Goal: Use online tool/utility: Utilize a website feature to perform a specific function

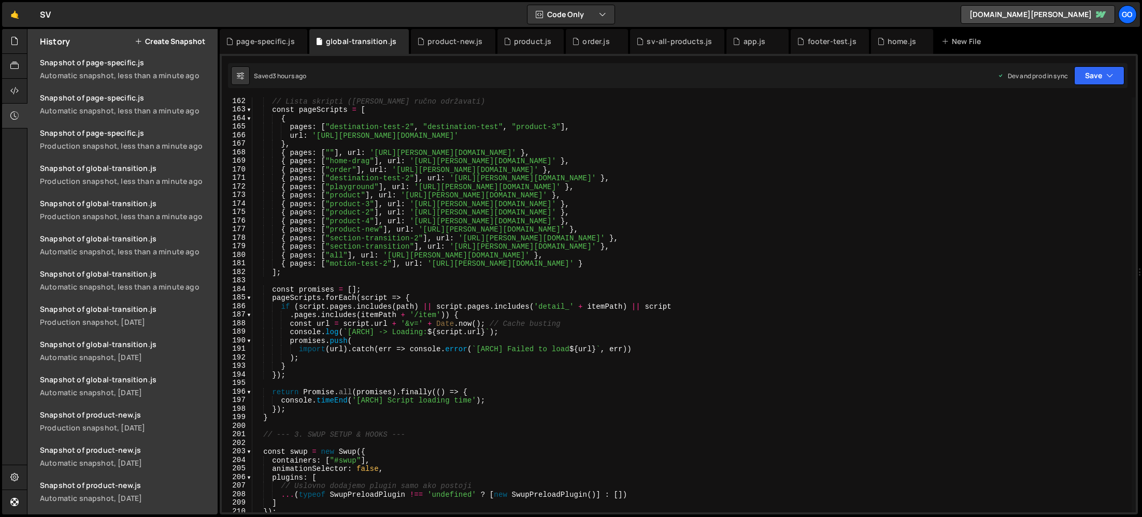
scroll to position [1377, 0]
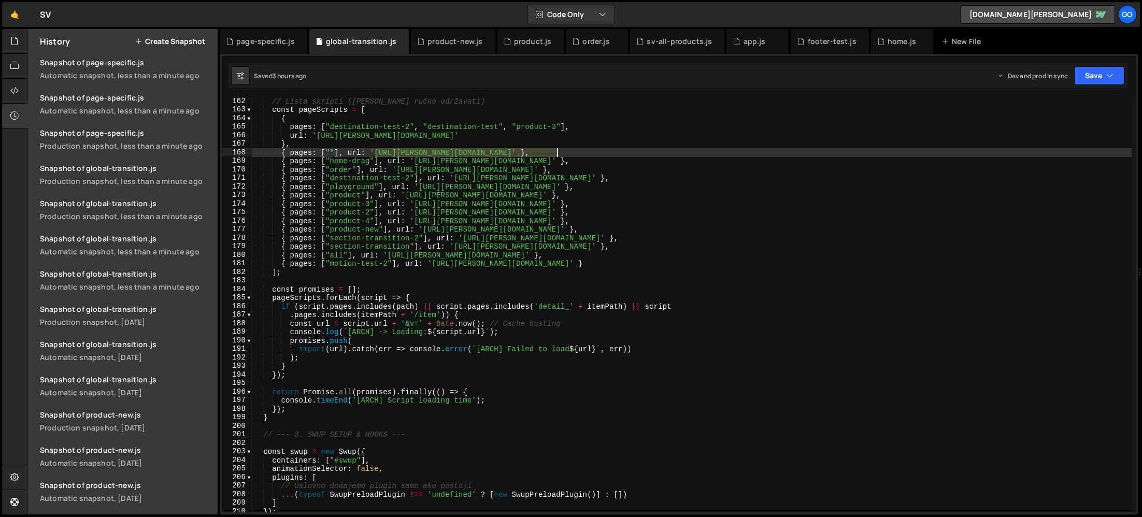
drag, startPoint x: 373, startPoint y: 153, endPoint x: 557, endPoint y: 152, distance: 183.4
click at [557, 152] on div "// Lista skripti ([PERSON_NAME] ručno održavati) const pageScripts = [ { pages …" at bounding box center [691, 313] width 879 height 432
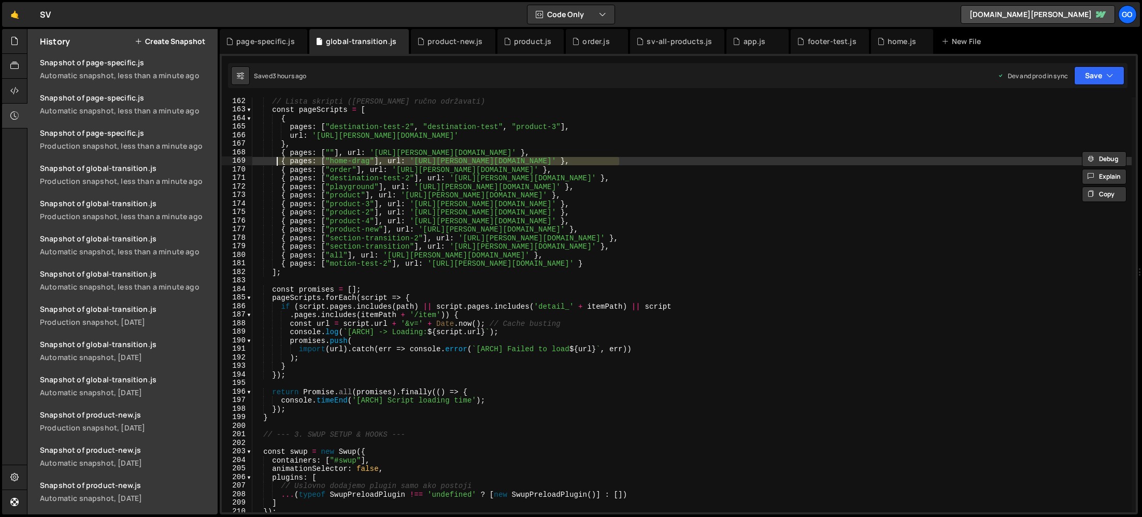
drag, startPoint x: 631, startPoint y: 161, endPoint x: 275, endPoint y: 160, distance: 355.9
click at [275, 160] on div "// Lista skripti ([PERSON_NAME] ručno održavati) const pageScripts = [ { pages …" at bounding box center [691, 313] width 879 height 432
click at [587, 149] on div "// Lista skripti ([PERSON_NAME] ručno održavati) const pageScripts = [ { pages …" at bounding box center [691, 313] width 879 height 432
type textarea "{ pages: [""], url: '[URL][PERSON_NAME][DOMAIN_NAME]' },"
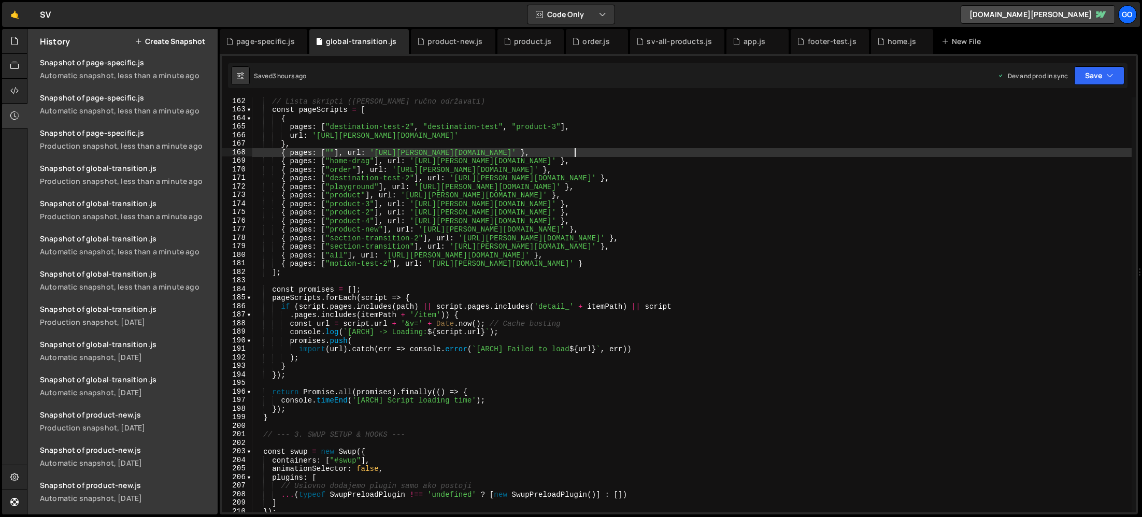
scroll to position [0, 1]
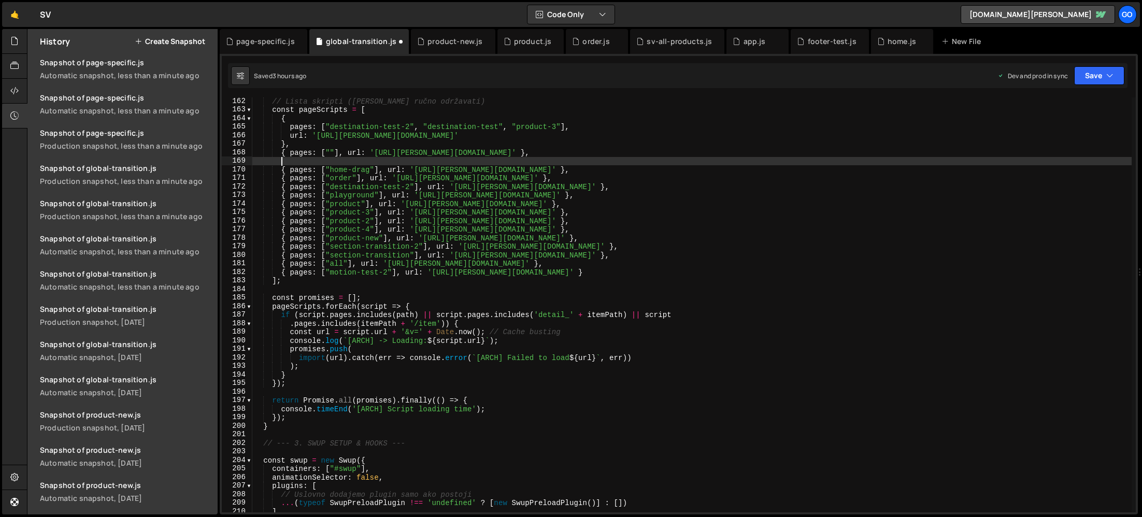
paste textarea "{ pages: ["home-drag"], url: '[URL][PERSON_NAME][DOMAIN_NAME]' },"
click at [340, 160] on div "// Lista skripti ([PERSON_NAME] ručno održavati) const pageScripts = [ { pages …" at bounding box center [691, 313] width 879 height 432
drag, startPoint x: 336, startPoint y: 160, endPoint x: 374, endPoint y: 159, distance: 38.3
click at [374, 159] on div "// Lista skripti ([PERSON_NAME] ručno održavati) const pageScripts = [ { pages …" at bounding box center [691, 313] width 879 height 432
paste textarea "old-home-2"
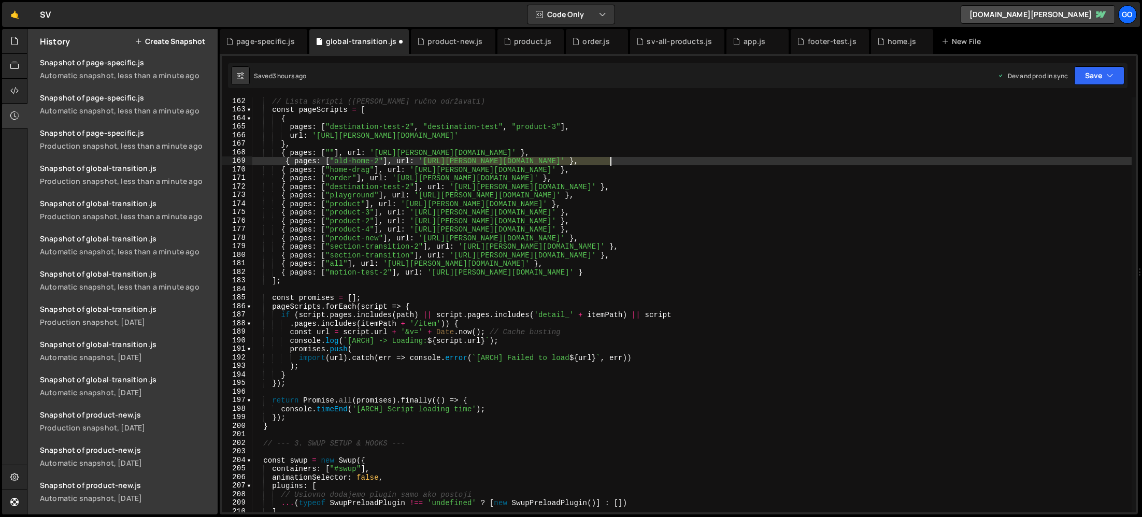
drag, startPoint x: 424, startPoint y: 161, endPoint x: 609, endPoint y: 160, distance: 184.9
click at [609, 160] on div "// Lista skripti ([PERSON_NAME] ručno održavati) const pageScripts = [ { pages …" at bounding box center [691, 313] width 879 height 432
paste textarea "38890.js?v=754877"
click at [415, 154] on div "// Lista skripti ([PERSON_NAME] ručno održavati) const pageScripts = [ { pages …" at bounding box center [691, 313] width 879 height 432
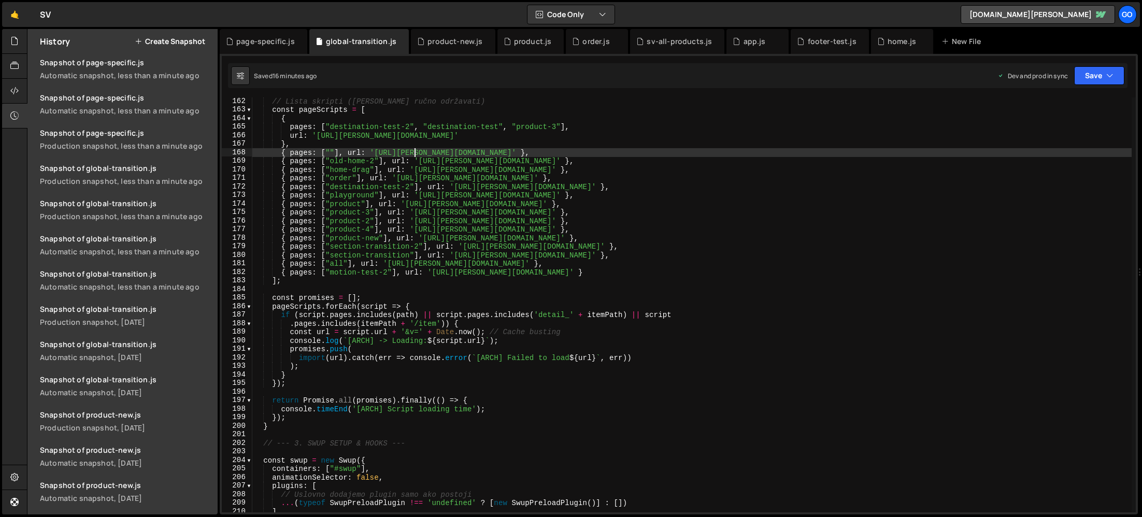
type textarea "})();"
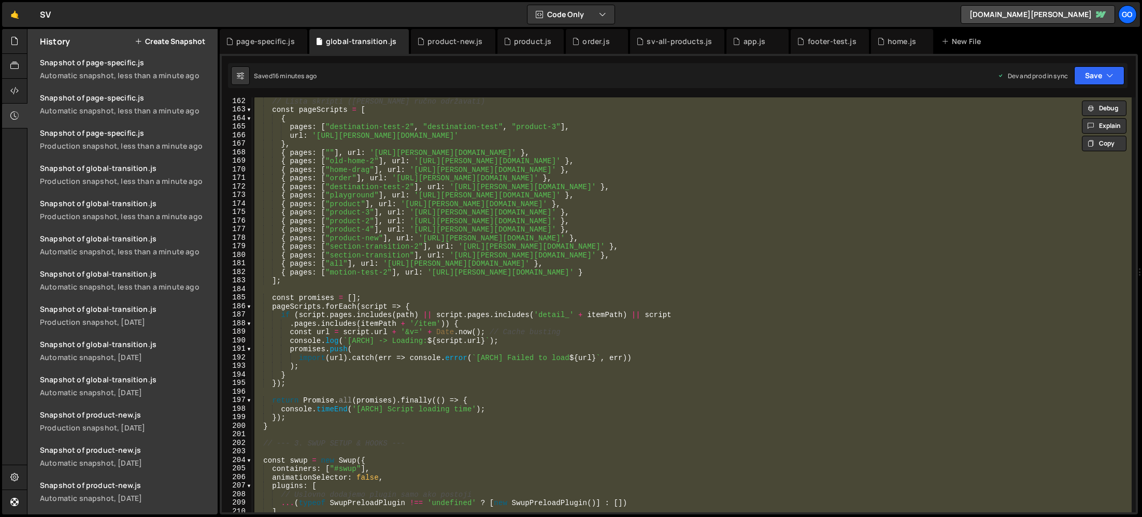
scroll to position [0, 1]
paste textarea
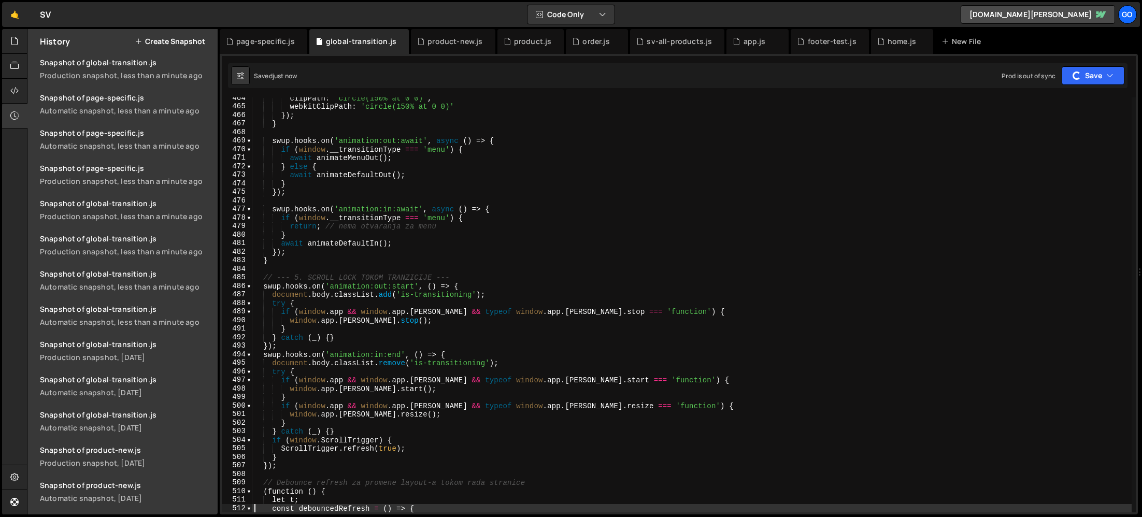
scroll to position [1454, 0]
click at [344, 165] on div "clipPath : 'circle(150% at 0 0)' , webkitClipPath : 'circle(150% at 0 0)' }) ; …" at bounding box center [691, 310] width 879 height 432
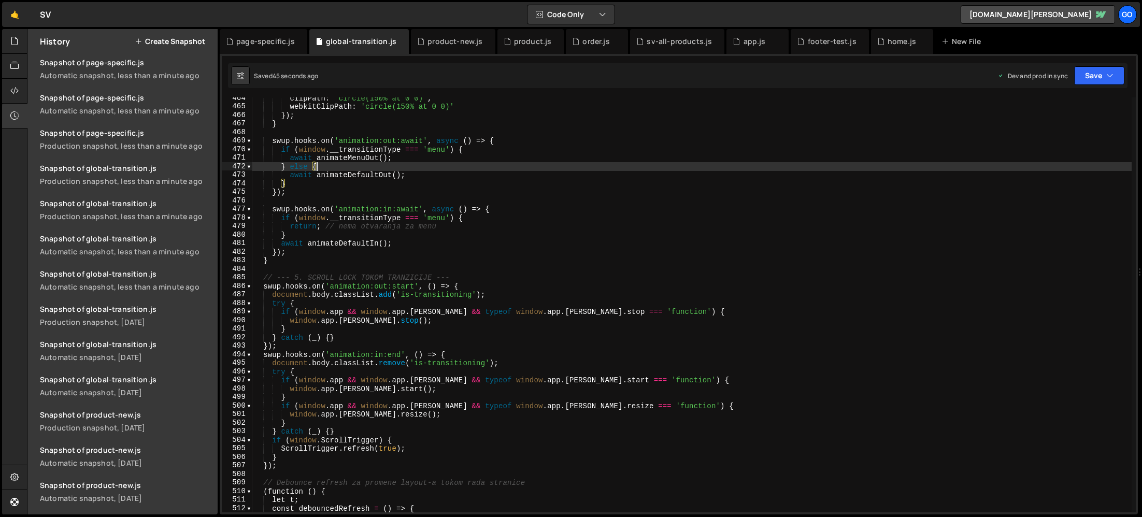
type textarea "})();"
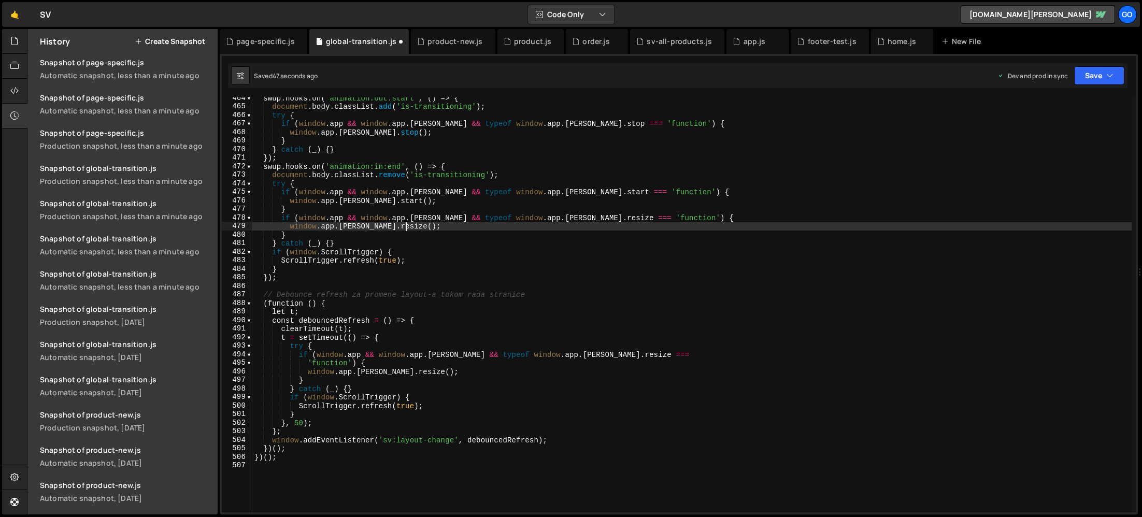
click at [519, 226] on div "swup . hooks . on ( 'animation:out:start' , ( ) => { document . body . classLis…" at bounding box center [691, 310] width 879 height 432
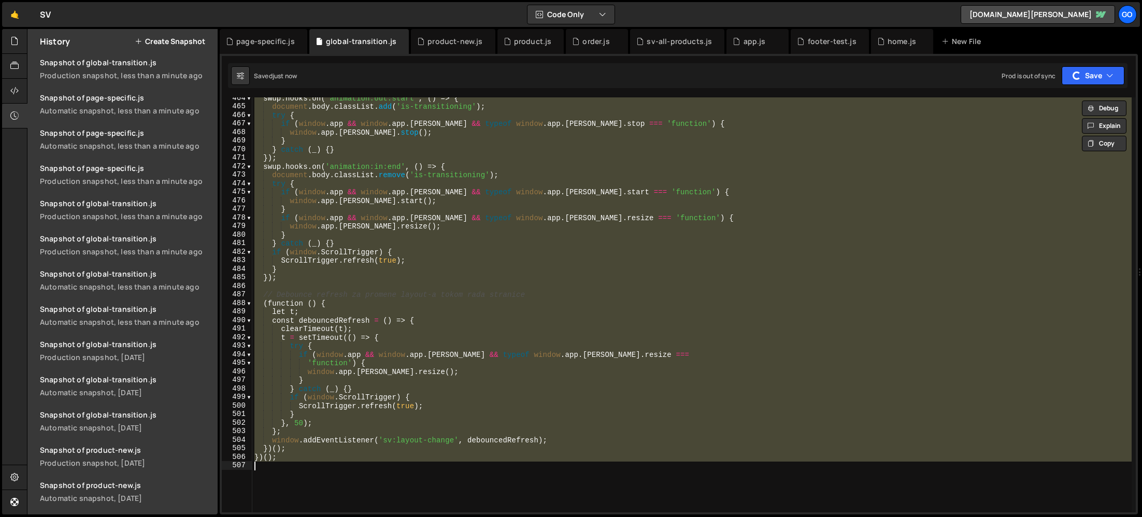
scroll to position [1489, 0]
click at [463, 269] on div "swup . hooks . on ( 'animation:out:start' , ( ) => { document . body . classLis…" at bounding box center [691, 304] width 879 height 415
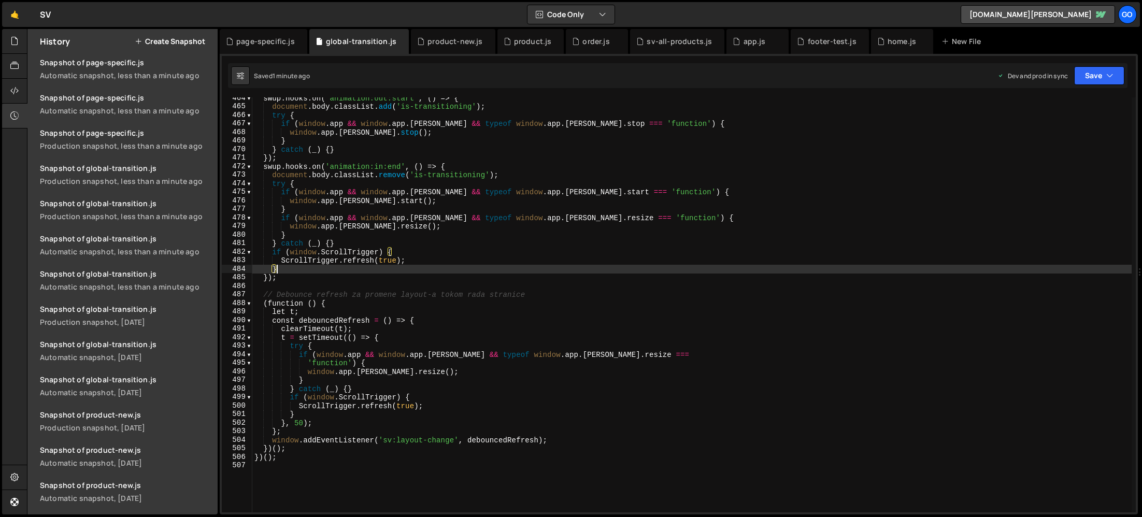
type textarea "})();"
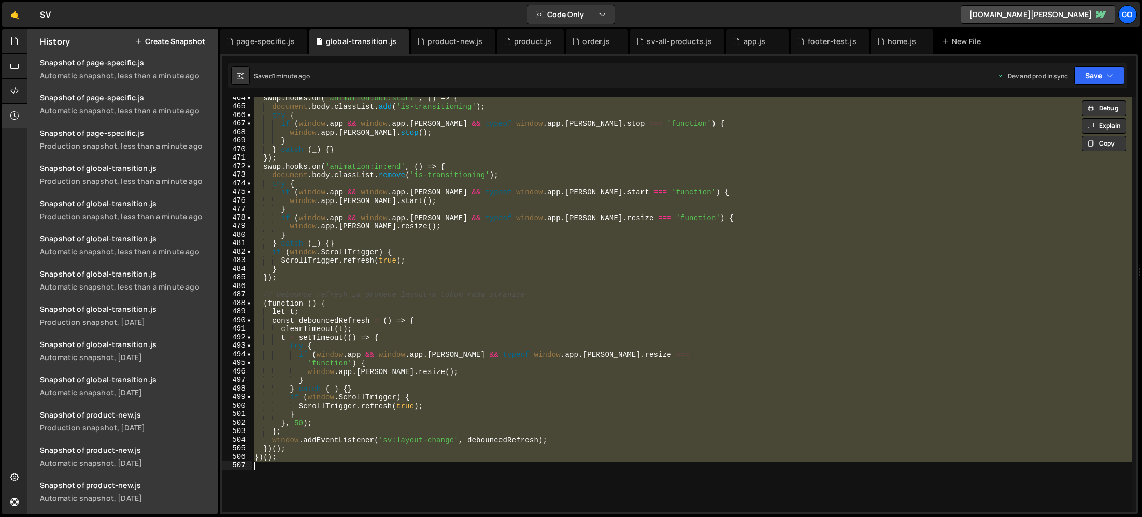
paste textarea
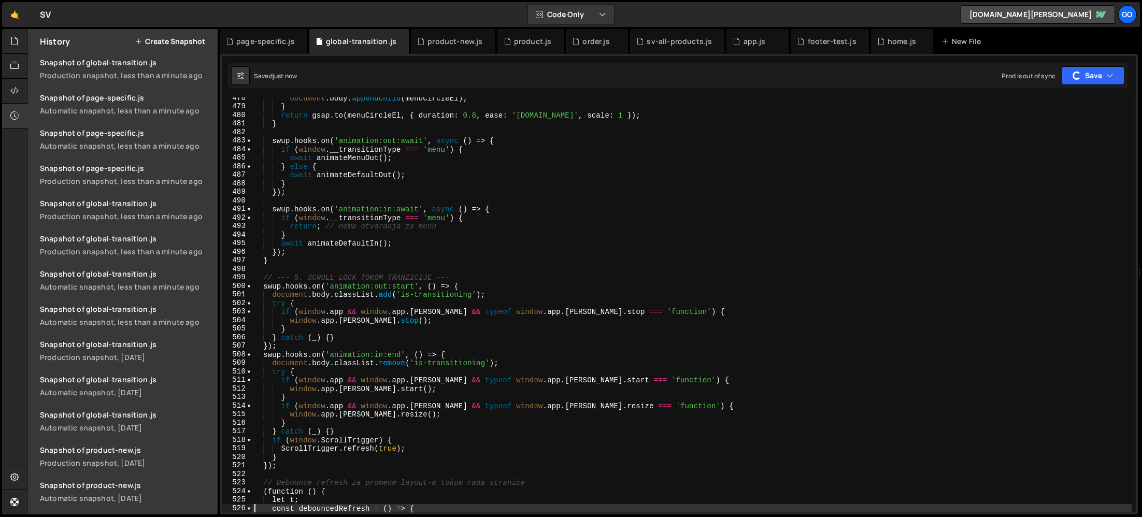
scroll to position [1524, 0]
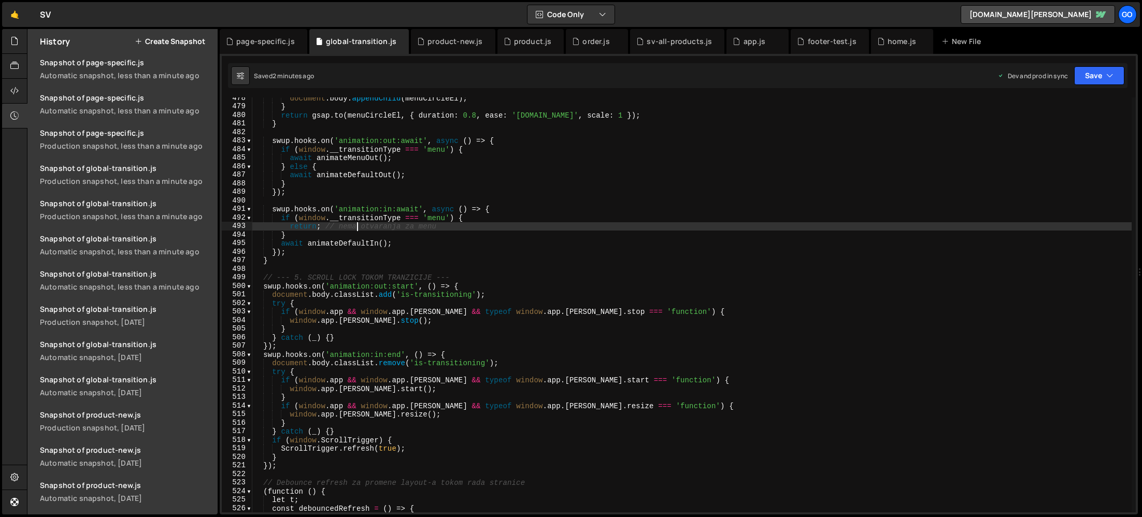
click at [355, 222] on div "document . body . appendChild ( menuCircleEl ) ; } return gsap . to ( menuCircl…" at bounding box center [691, 310] width 879 height 432
type textarea "})();"
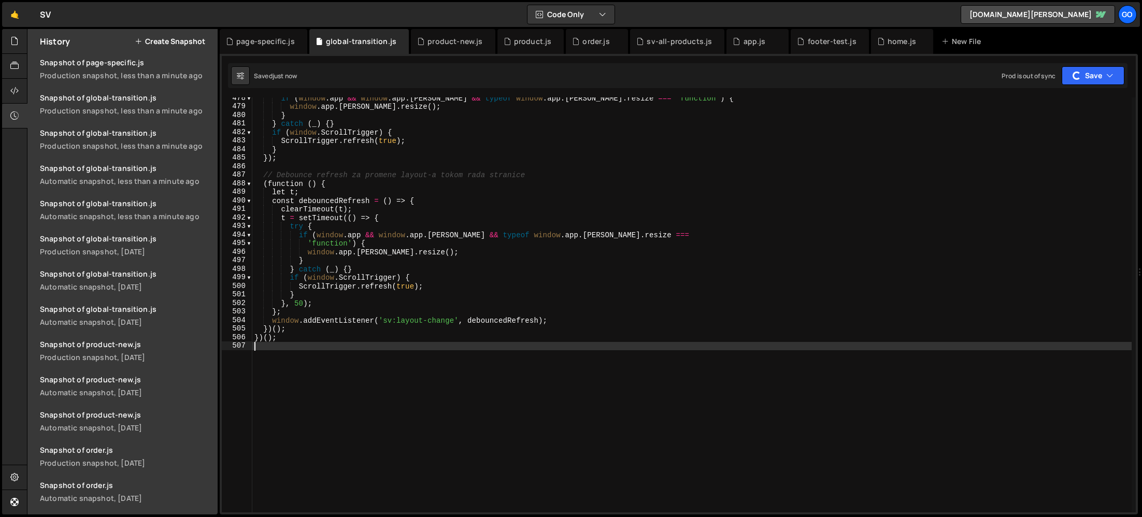
scroll to position [1630, 0]
click at [317, 170] on div "if ( window . app && window . app . [PERSON_NAME] && typeof window . app . [PER…" at bounding box center [691, 310] width 879 height 432
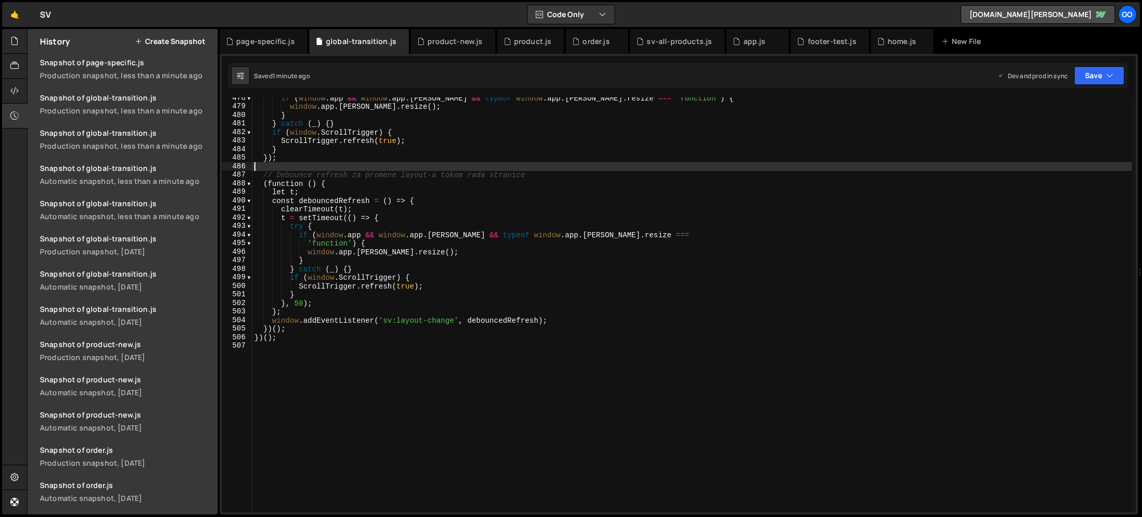
type textarea "})();"
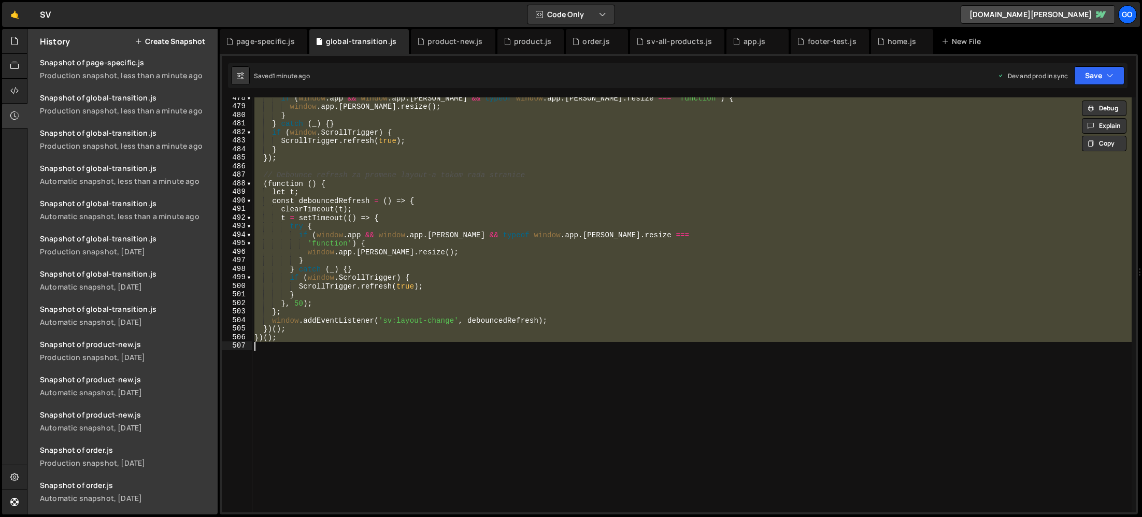
paste textarea
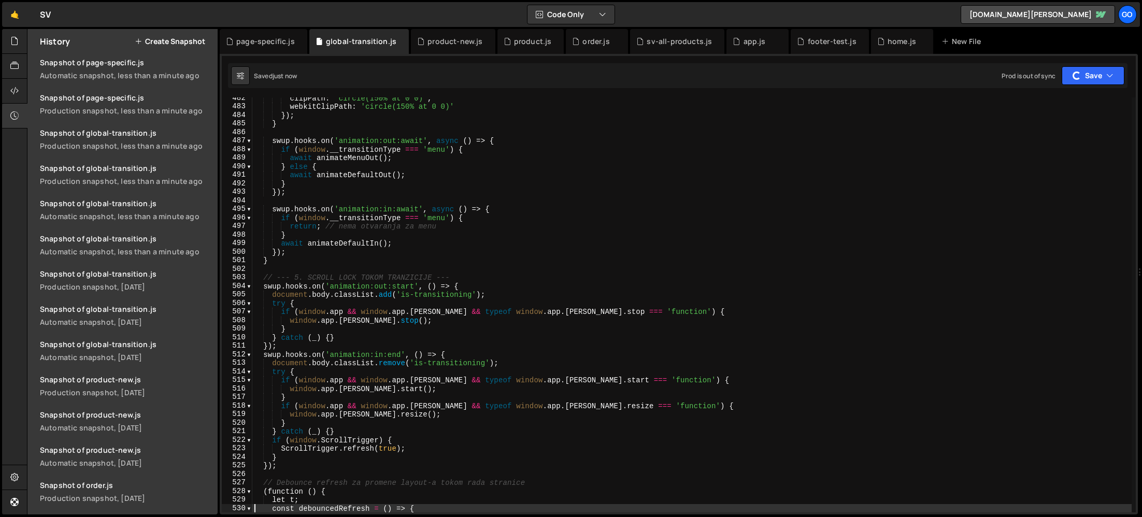
scroll to position [1665, 0]
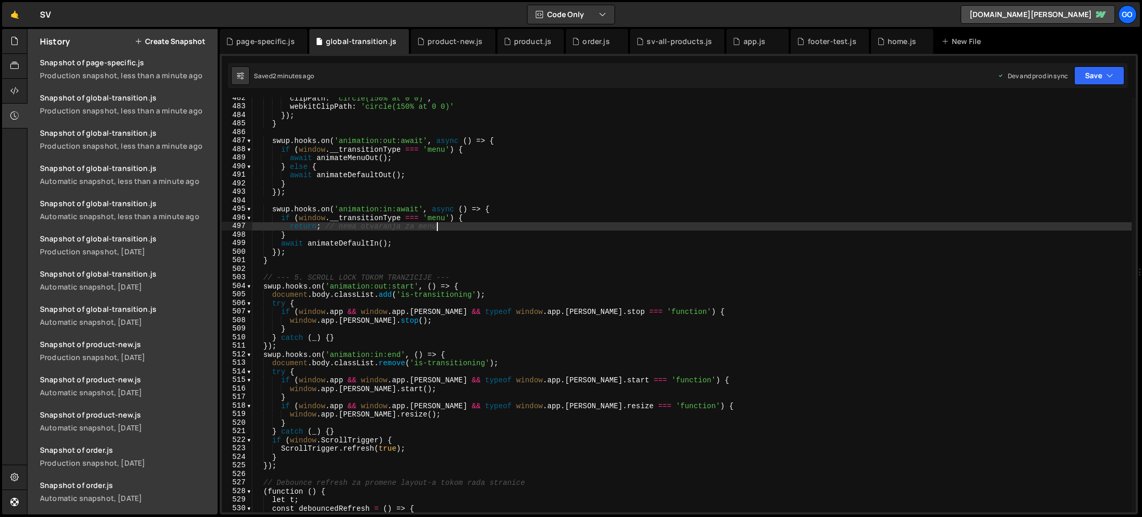
click at [491, 222] on div "clipPath : 'circle(150% at 0 0)' , webkitClipPath : 'circle(150% at 0 0)' }) ; …" at bounding box center [691, 310] width 879 height 432
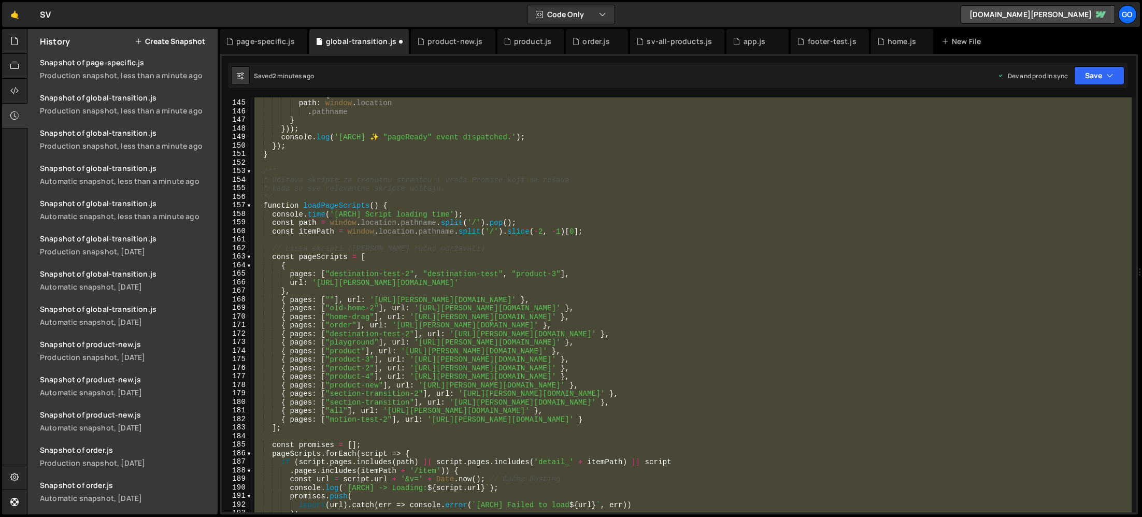
scroll to position [1233, 0]
click at [433, 293] on div "path : window . location . pathname } })) ; console . log ( '[ARCH] ✨ "pageRead…" at bounding box center [691, 304] width 879 height 415
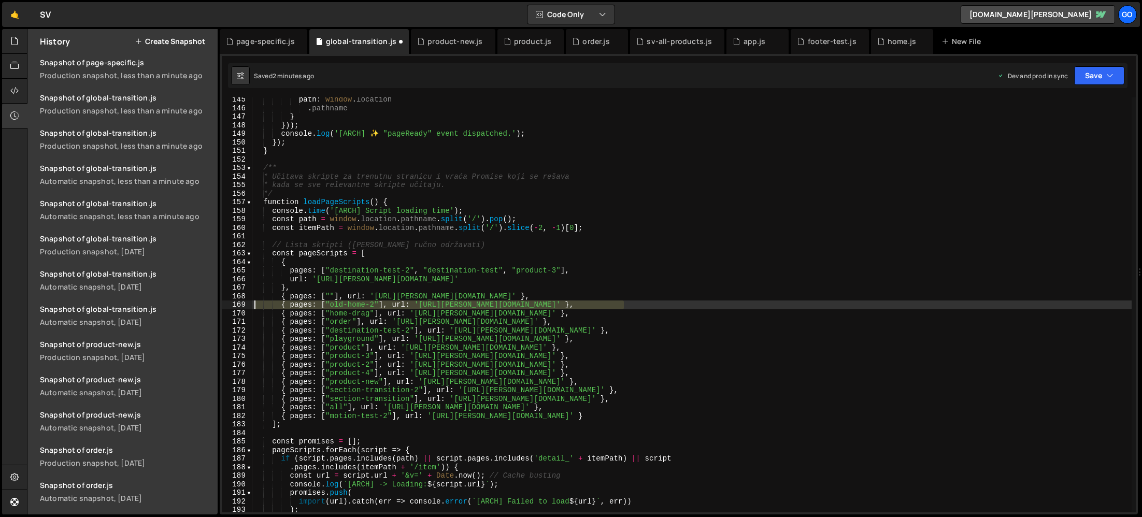
drag, startPoint x: 639, startPoint y: 302, endPoint x: 226, endPoint y: 302, distance: 412.3
click at [219, 304] on div "Files New File Javascript files 7 app.js 0 0 code-save.js 0 1 footer-test.js 0 3" at bounding box center [584, 272] width 1115 height 486
click at [455, 241] on div "path : window . location . pathname } })) ; console . log ( '[ARCH] ✨ "pageRead…" at bounding box center [691, 311] width 879 height 432
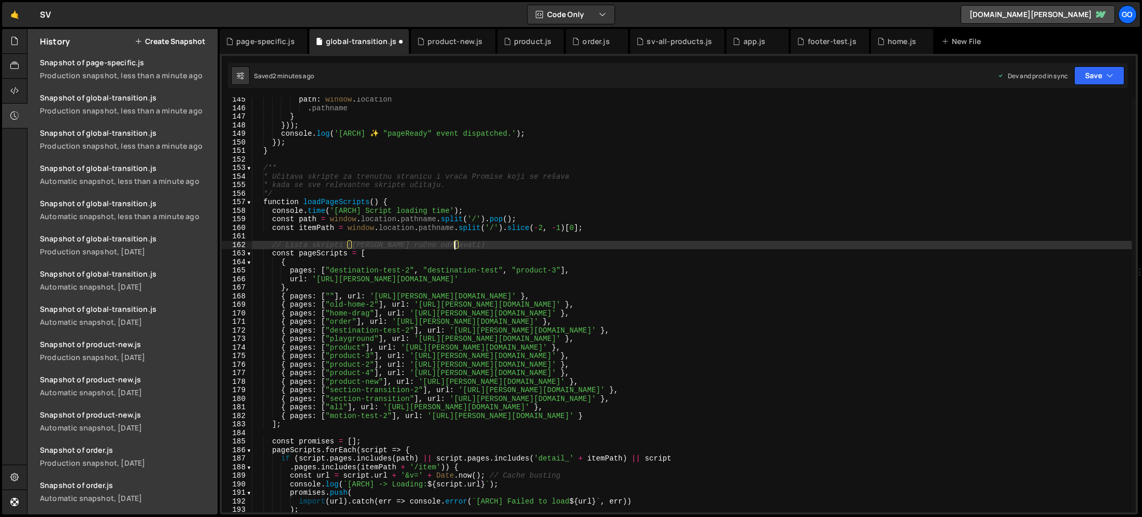
type textarea "})();"
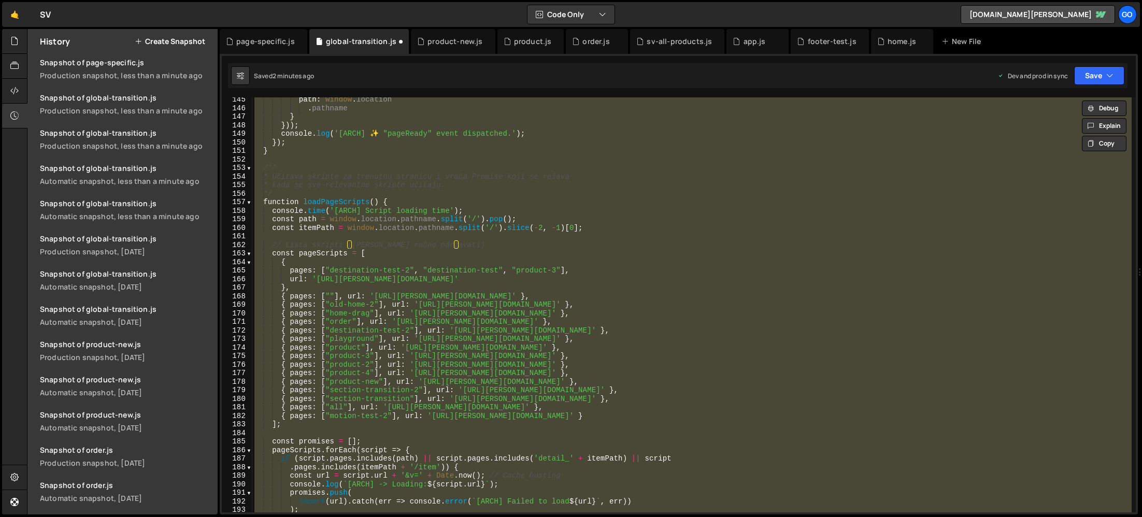
paste textarea
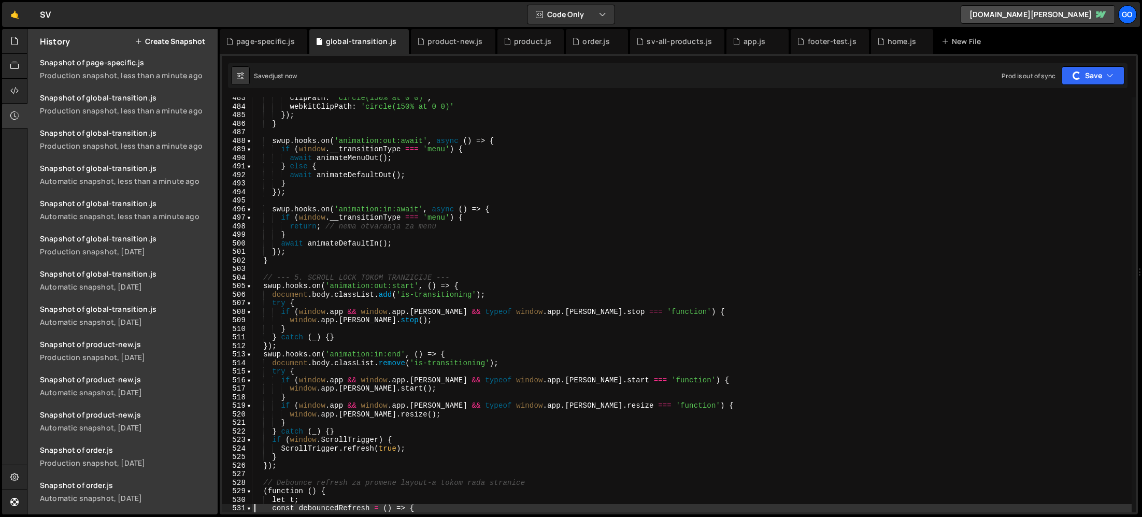
scroll to position [1700, 0]
click at [400, 237] on div "clipPath : 'circle(150% at 0 0)' , webkitClipPath : 'circle(150% at 0 0)' }) ; …" at bounding box center [691, 310] width 879 height 432
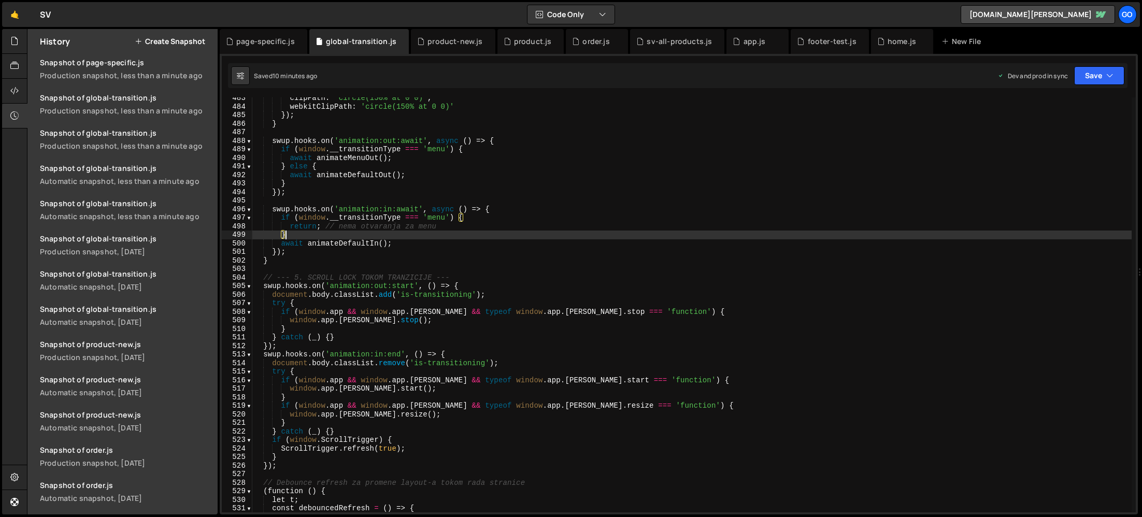
type textarea "})();"
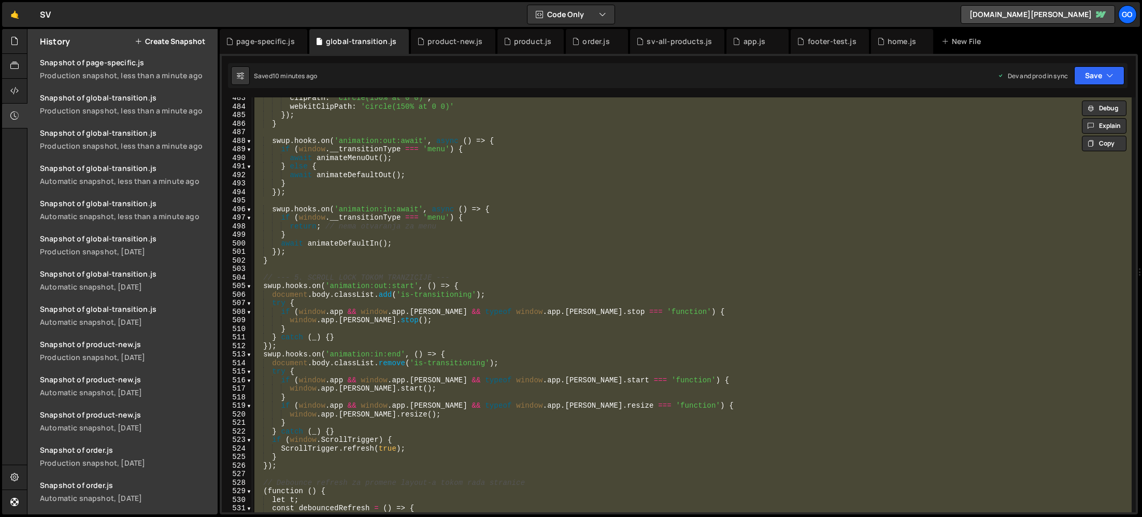
paste textarea
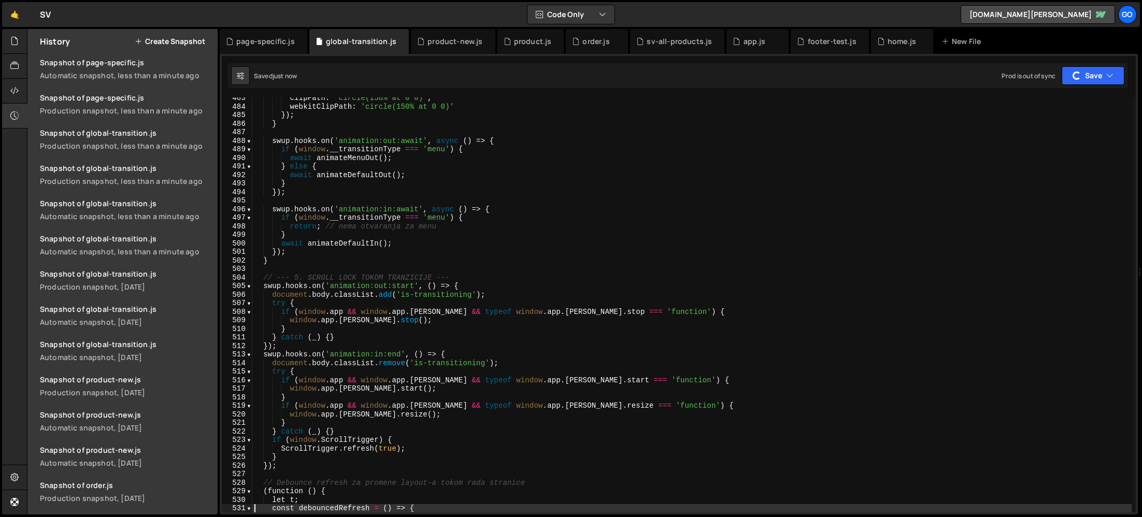
scroll to position [1735, 0]
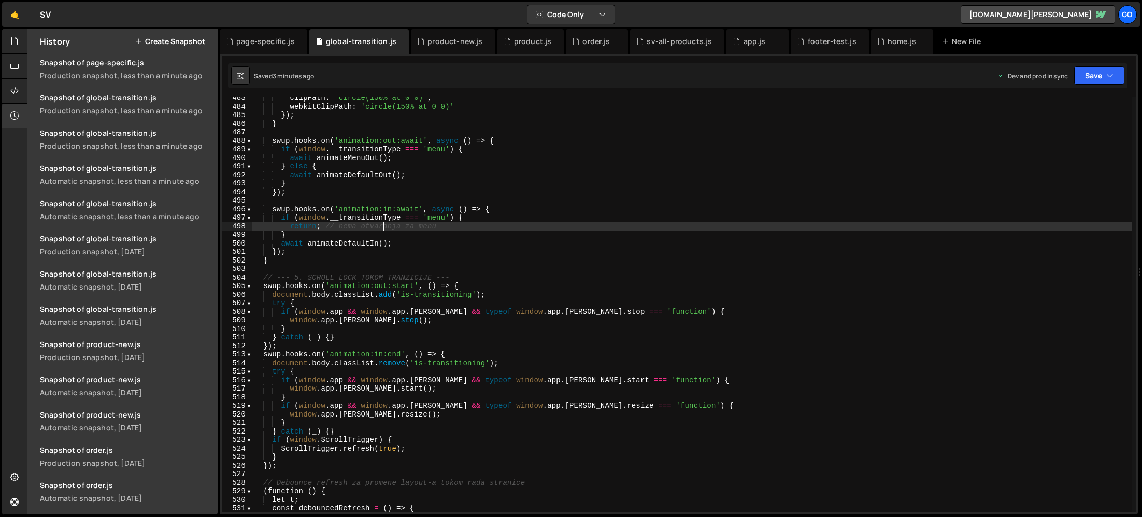
click at [382, 224] on div "clipPath : 'circle(150% at 0 0)' , webkitClipPath : 'circle(150% at 0 0)' }) ; …" at bounding box center [691, 310] width 879 height 432
type textarea "})();"
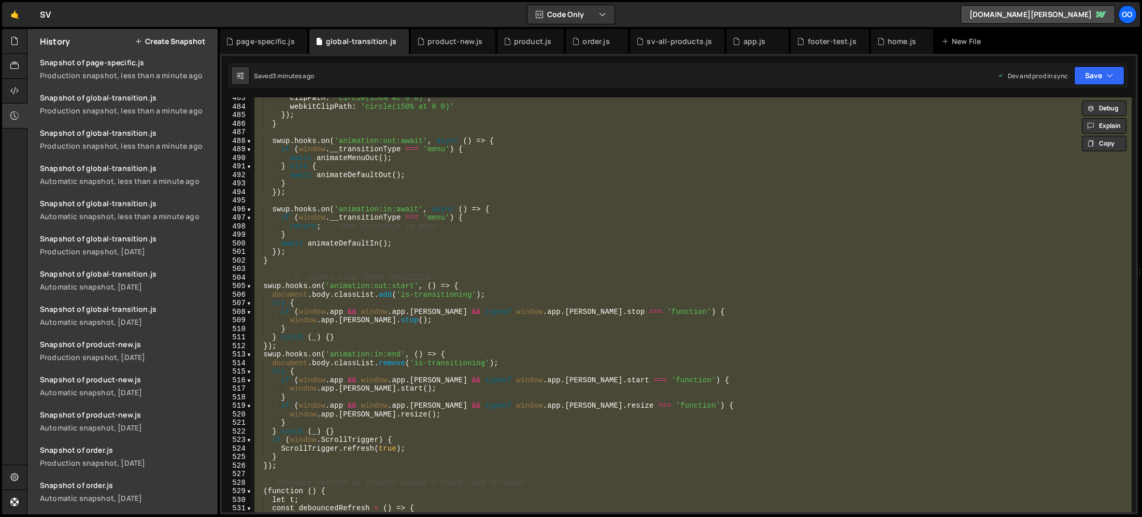
paste textarea
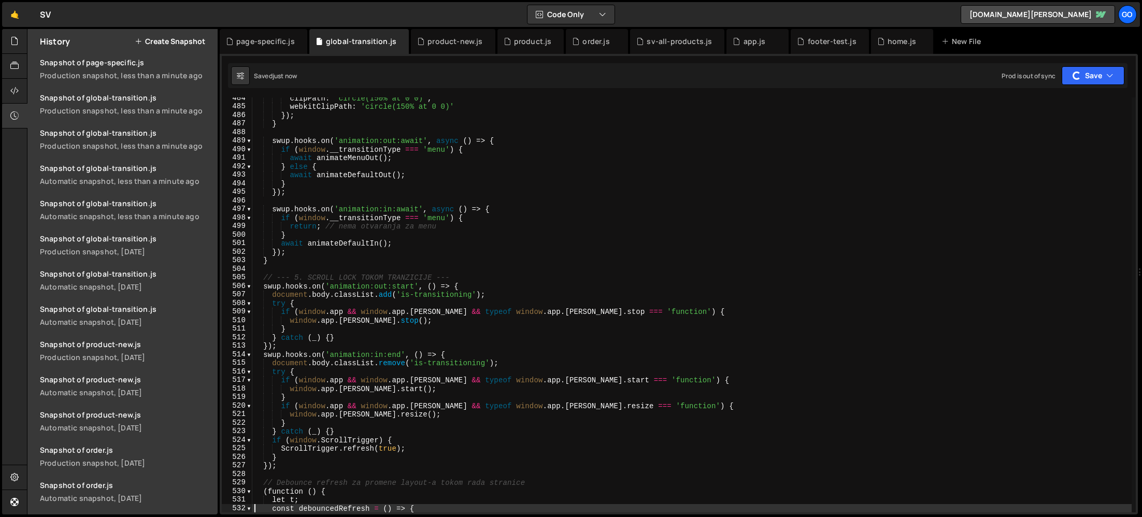
scroll to position [1771, 0]
click at [382, 157] on div "clipPath : 'circle(150% at 0 0)' , webkitClipPath : 'circle(150% at 0 0)' }) ; …" at bounding box center [691, 310] width 879 height 432
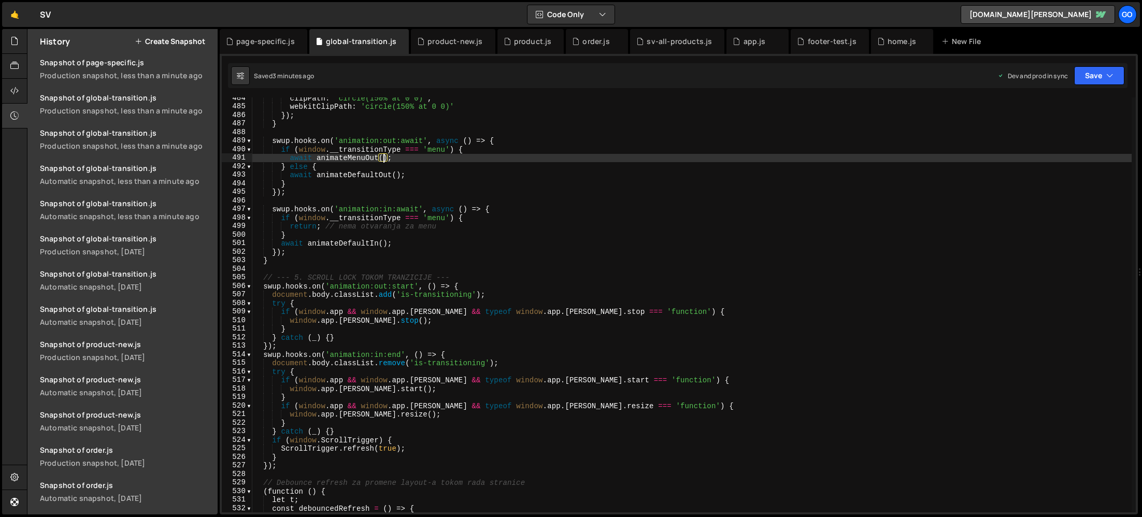
type textarea "})();"
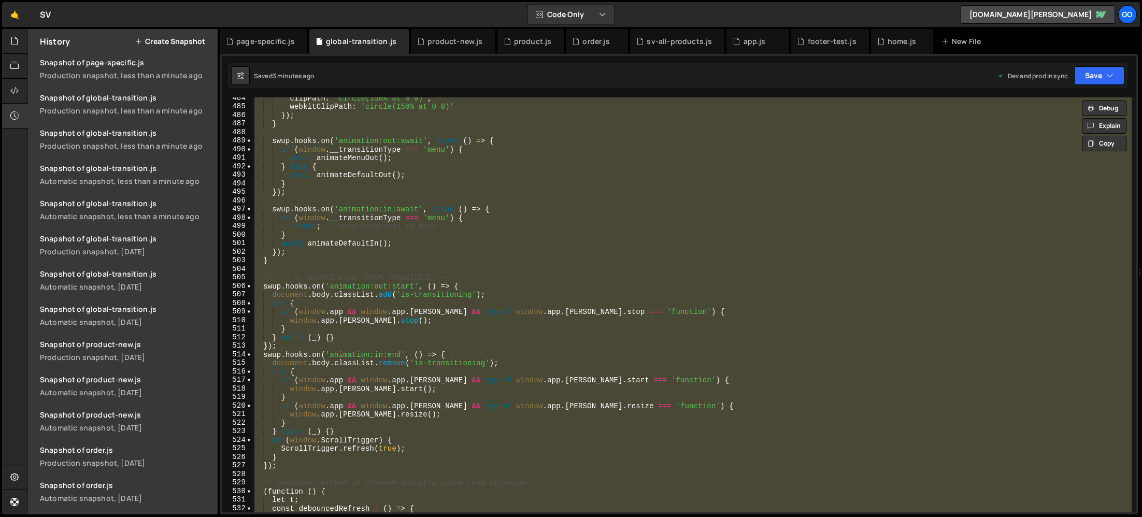
paste textarea
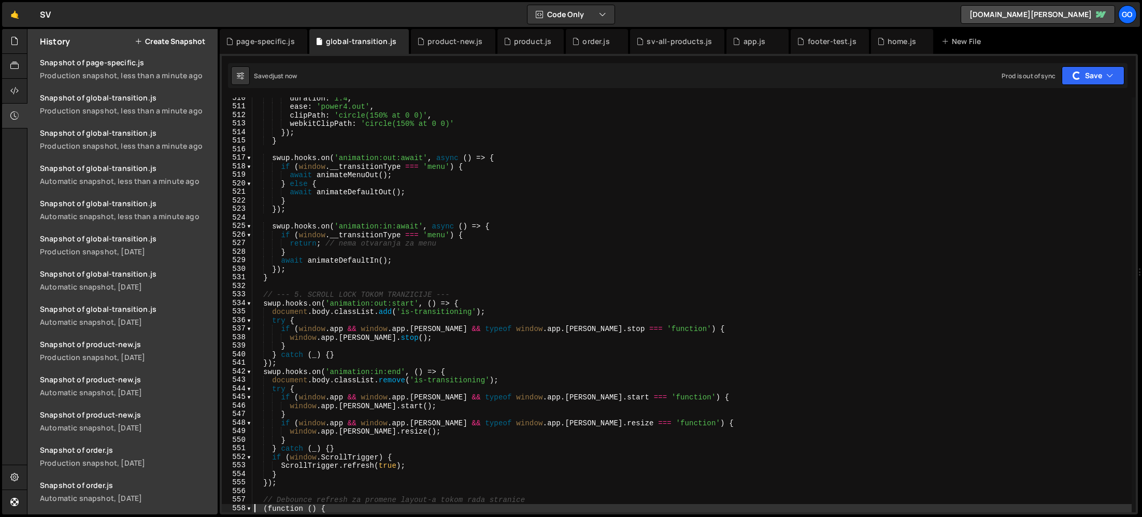
scroll to position [1806, 0]
click at [410, 225] on div "duration : 1.4 , ease : 'power4.out' , clipPath : 'circle(150% at 0 0)' , webki…" at bounding box center [691, 310] width 879 height 432
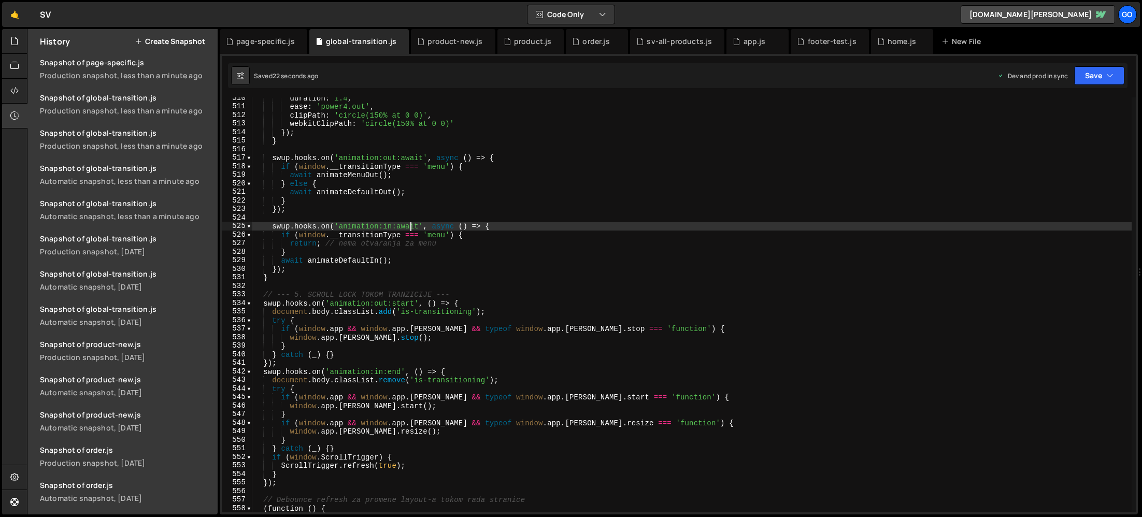
type textarea "})();"
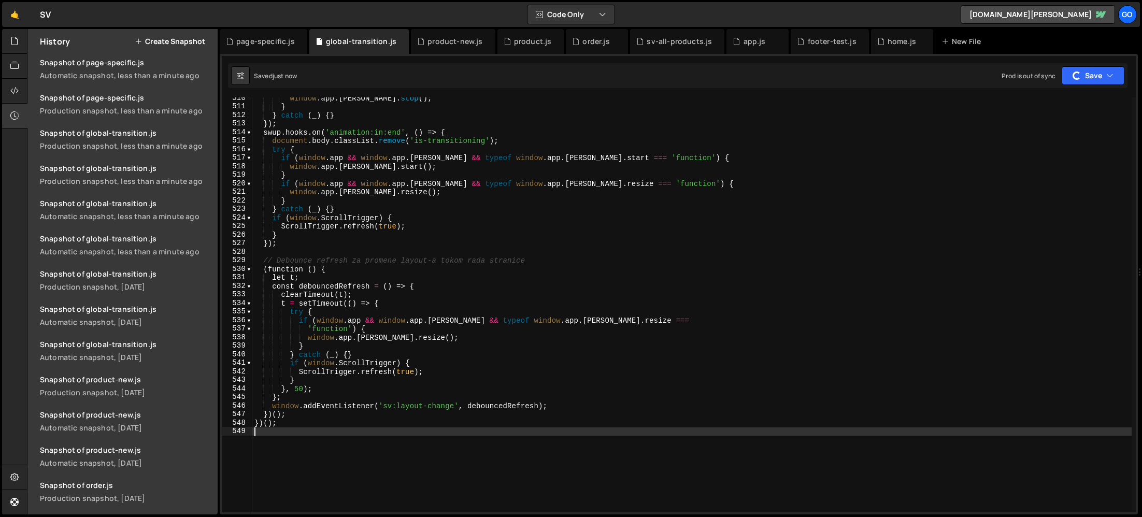
scroll to position [1841, 0]
type textarea "})();"
